Goal: Information Seeking & Learning: Learn about a topic

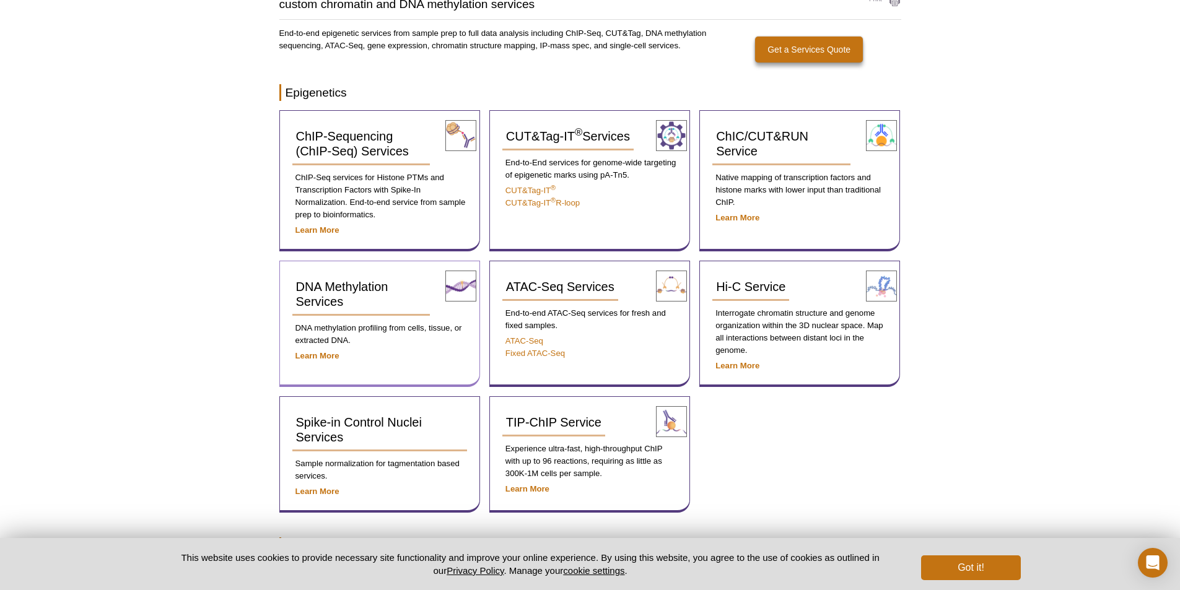
scroll to position [151, 0]
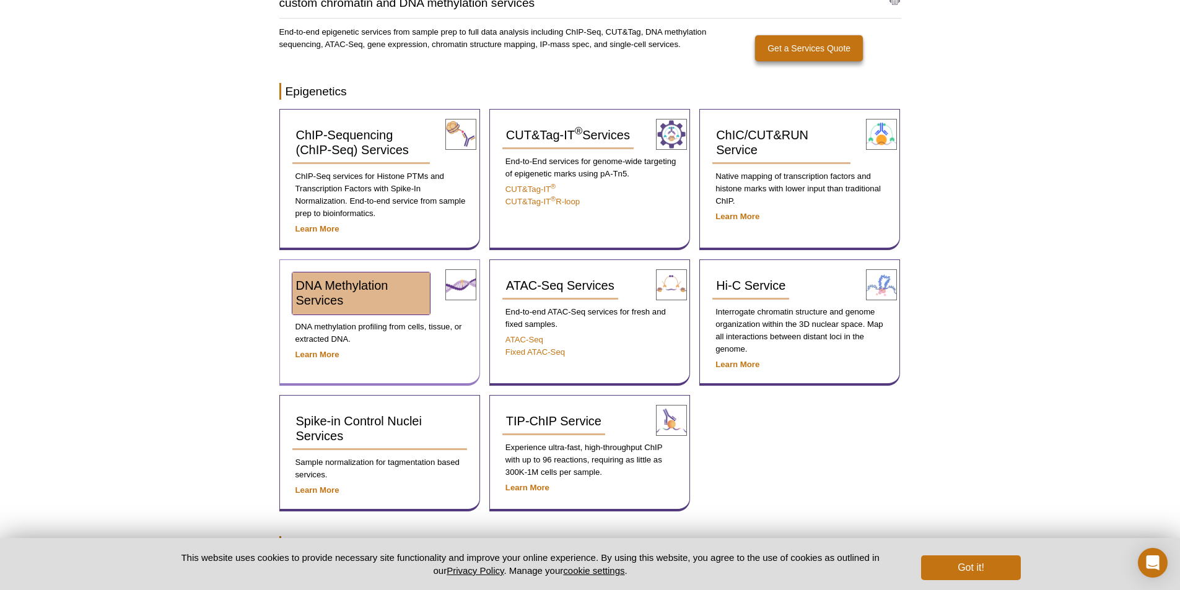
click at [329, 289] on span "DNA Methylation Services" at bounding box center [342, 293] width 92 height 28
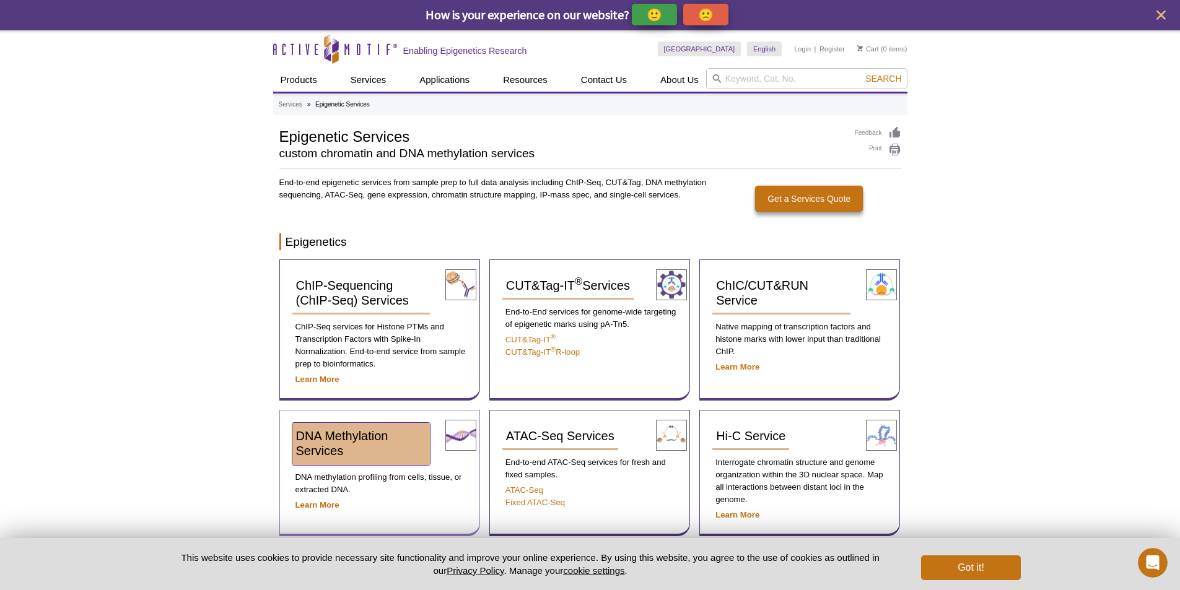
scroll to position [0, 0]
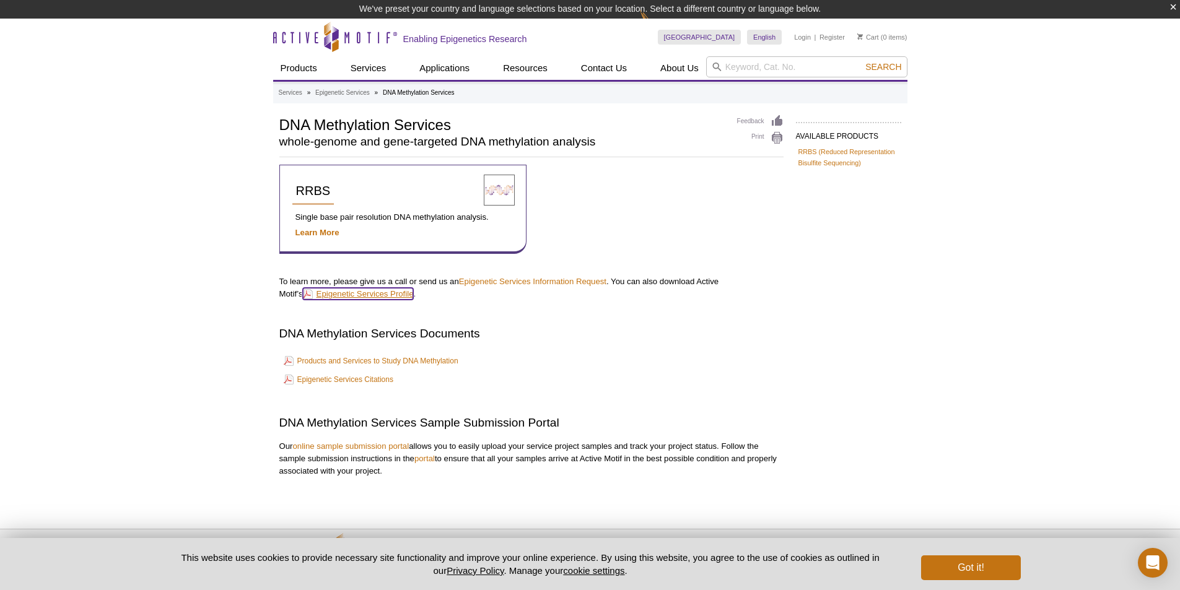
drag, startPoint x: 0, startPoint y: 0, endPoint x: 329, endPoint y: 289, distance: 438.1
drag, startPoint x: 329, startPoint y: 289, endPoint x: 125, endPoint y: 263, distance: 205.6
click at [125, 263] on div "Active Motif Logo Enabling Epigenetics Research 0 Search Skip to content Active…" at bounding box center [590, 328] width 1180 height 619
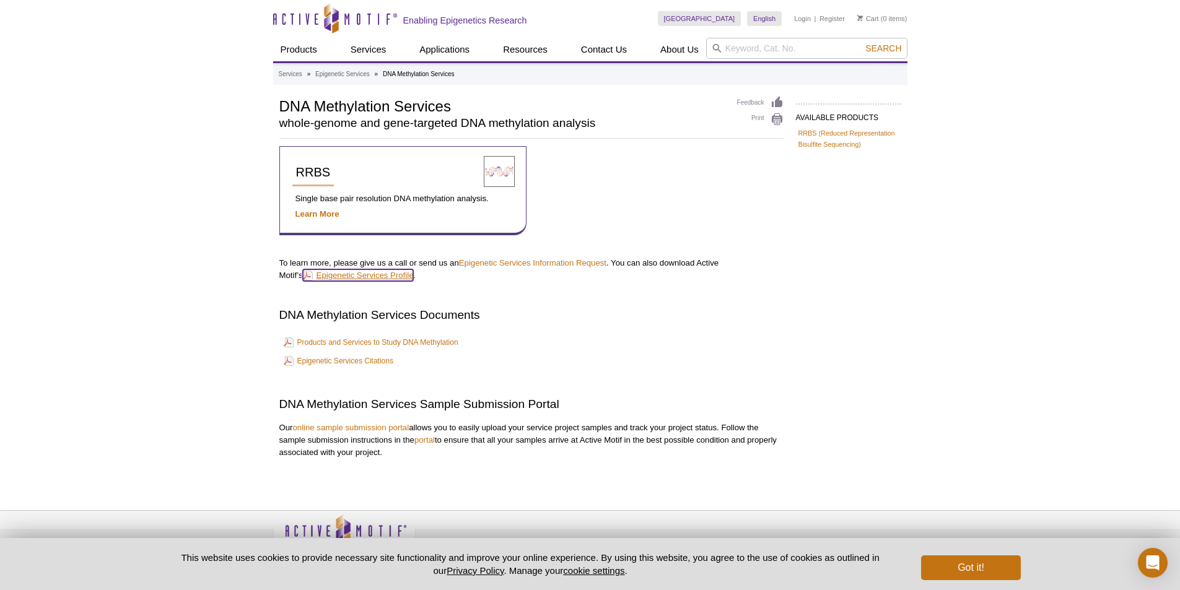
click at [367, 272] on link "Epigenetic Services Profile" at bounding box center [358, 275] width 111 height 12
